Goal: Find specific page/section: Find specific page/section

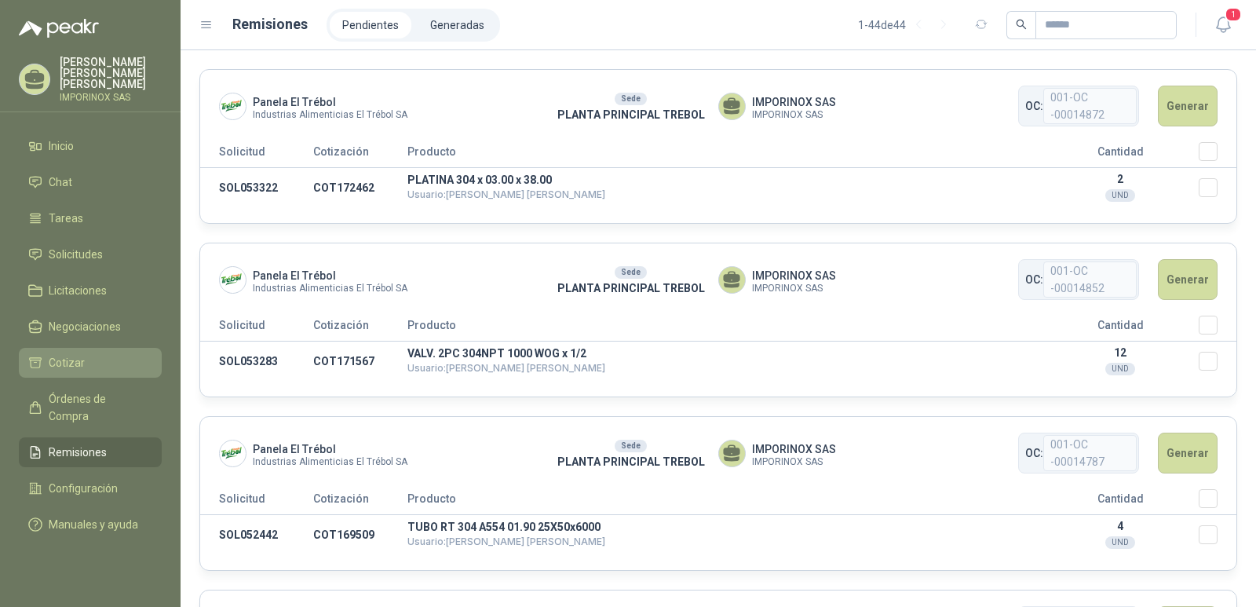
click at [64, 354] on span "Cotizar" at bounding box center [67, 362] width 36 height 17
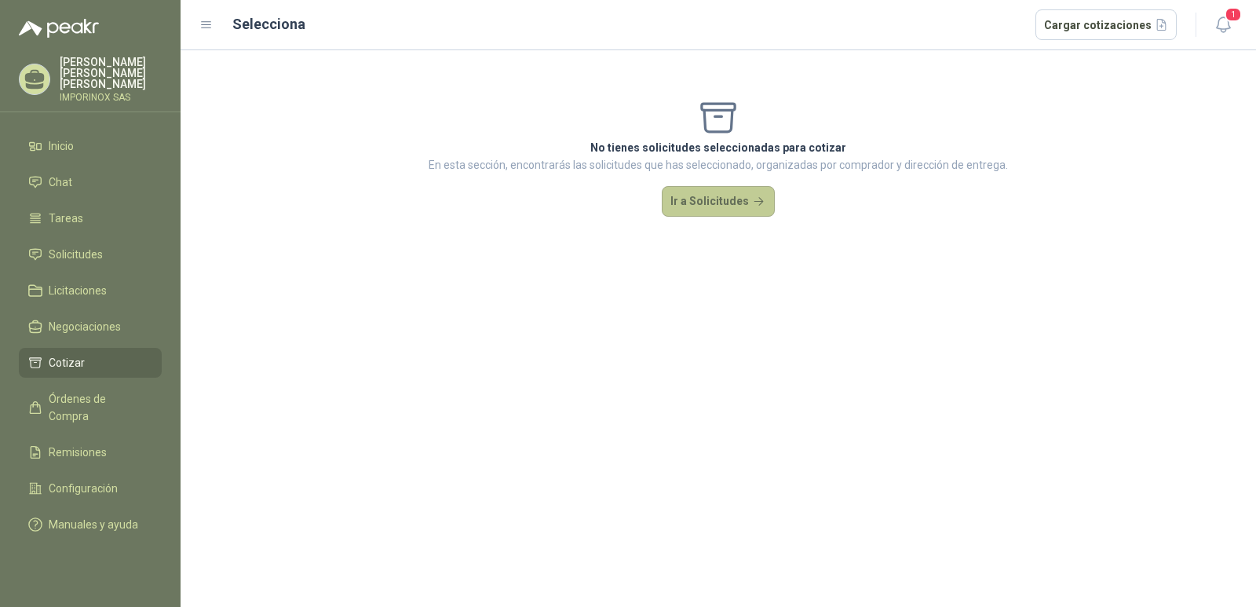
click at [726, 203] on button "Ir a Solicitudes" at bounding box center [718, 201] width 113 height 31
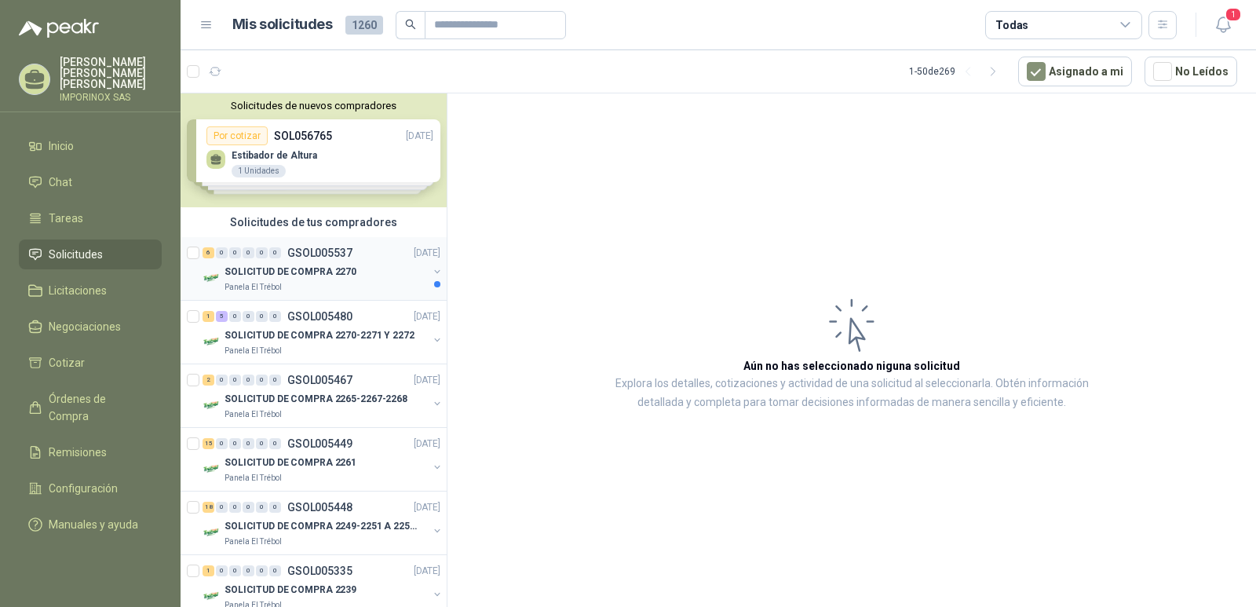
click at [305, 265] on p "SOLICITUD DE COMPRA 2270" at bounding box center [290, 272] width 132 height 15
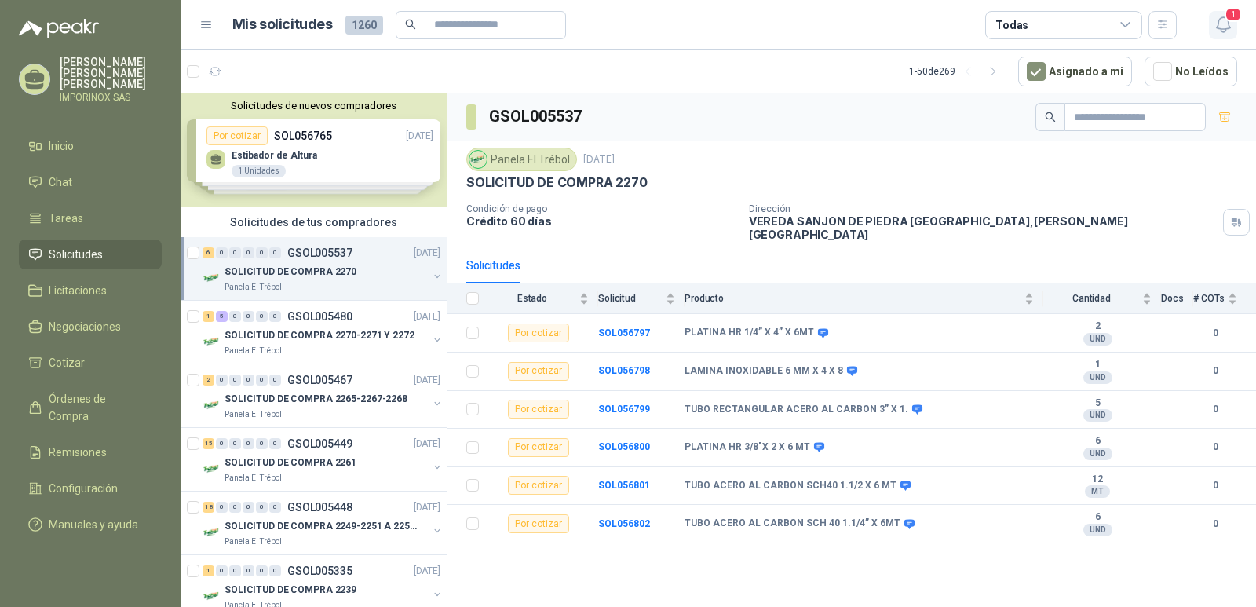
click at [1233, 11] on span "1" at bounding box center [1232, 14] width 17 height 15
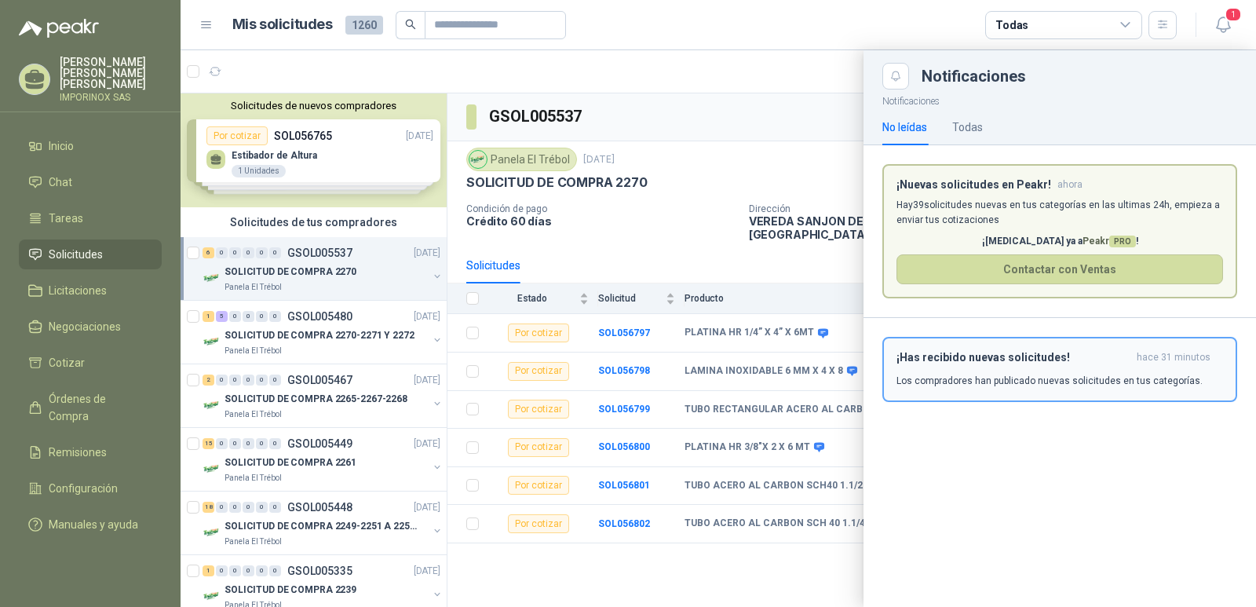
click at [1104, 370] on div "¡Has recibido nuevas solicitudes! hace 31 minutos Los compradores han publicado…" at bounding box center [1059, 369] width 327 height 37
